Goal: Browse casually

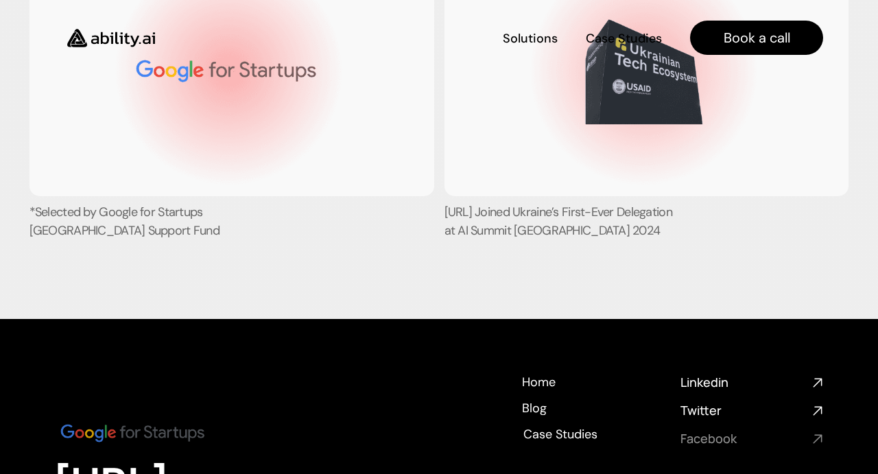
scroll to position [5460, 0]
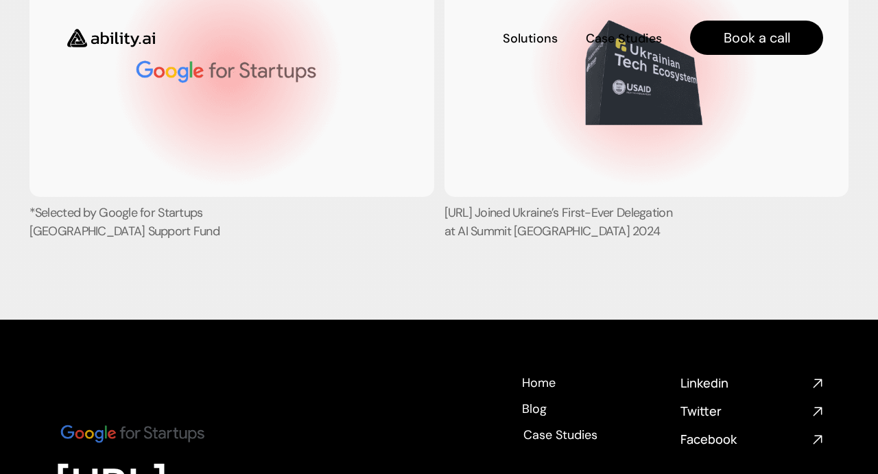
drag, startPoint x: 47, startPoint y: 34, endPoint x: 667, endPoint y: 252, distance: 656.5
copy div "Solutions Solutions Case Studies Case Studies Book a call * Transform your comp…"
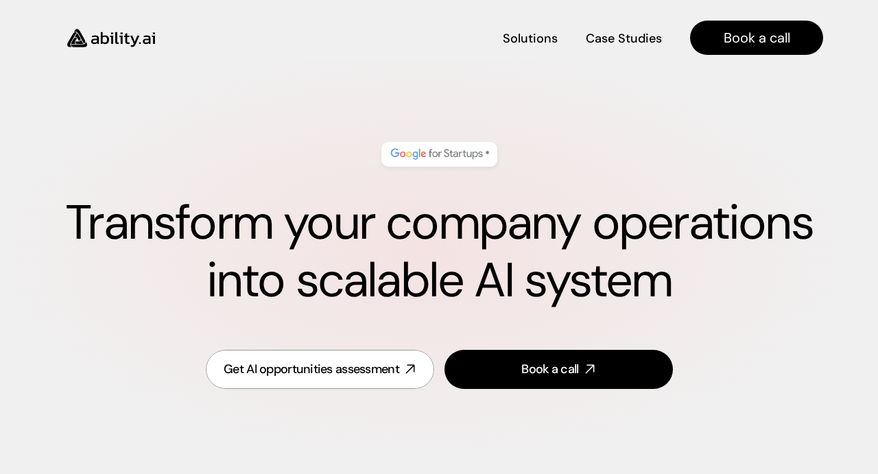
click at [530, 252] on h1 "Transform your company operations into scalable AI system" at bounding box center [439, 251] width 768 height 115
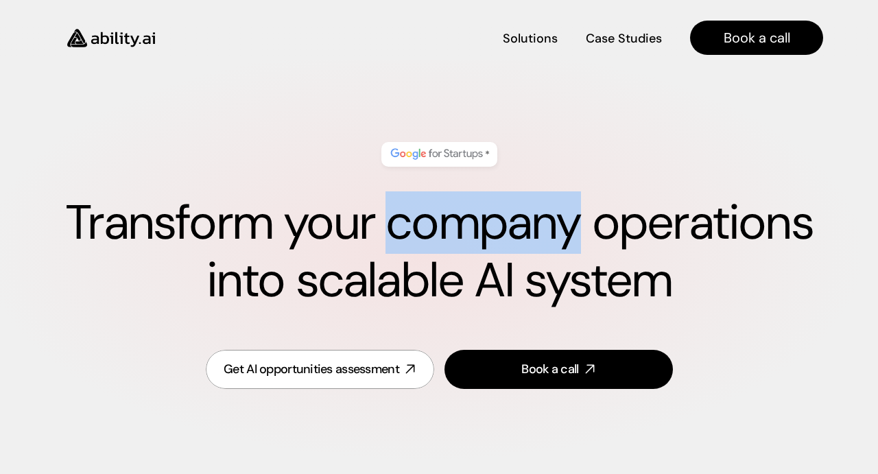
click at [530, 252] on h1 "Transform your company operations into scalable AI system" at bounding box center [439, 251] width 768 height 115
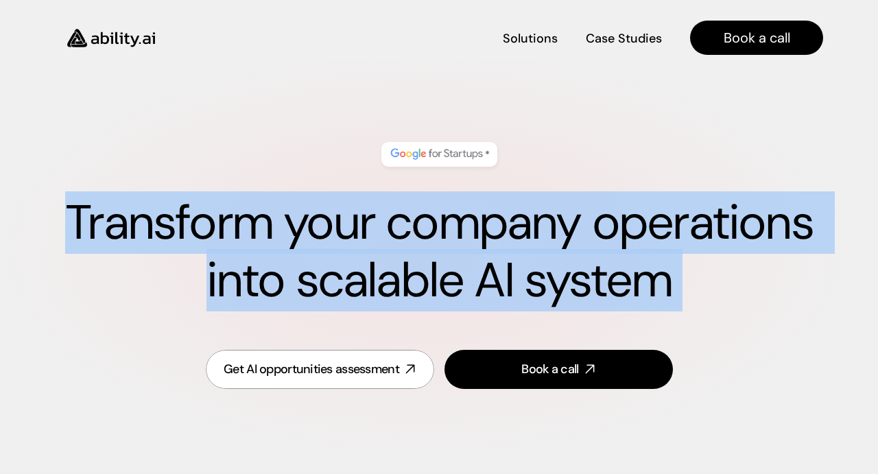
click at [530, 252] on h1 "Transform your company operations into scalable AI system" at bounding box center [439, 251] width 768 height 115
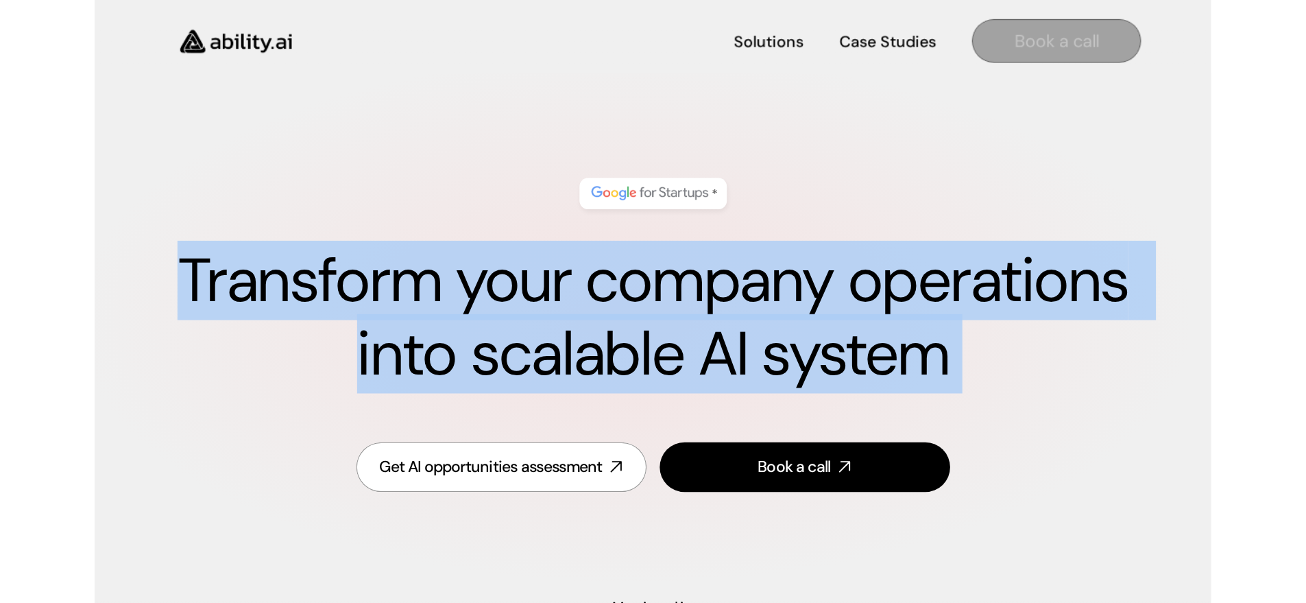
scroll to position [3, 0]
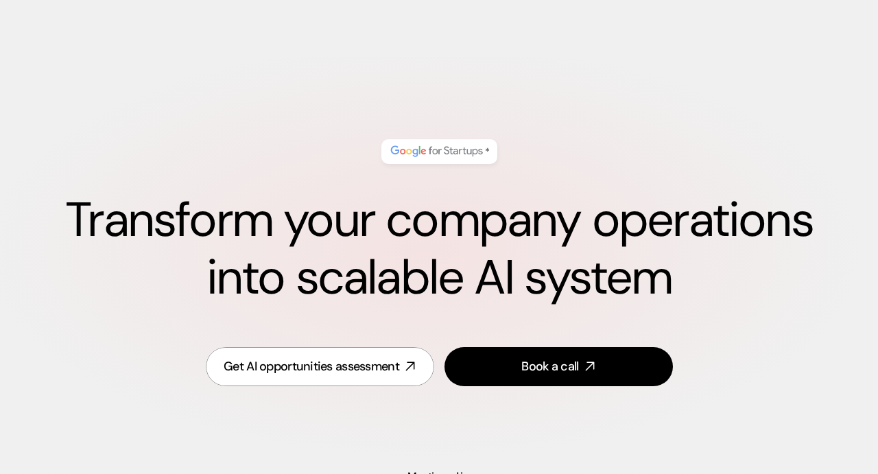
click at [562, 98] on div "* Transform your company operations into scalable AI system Get AI opportunitie…" at bounding box center [438, 264] width 823 height 332
